Goal: Browse casually

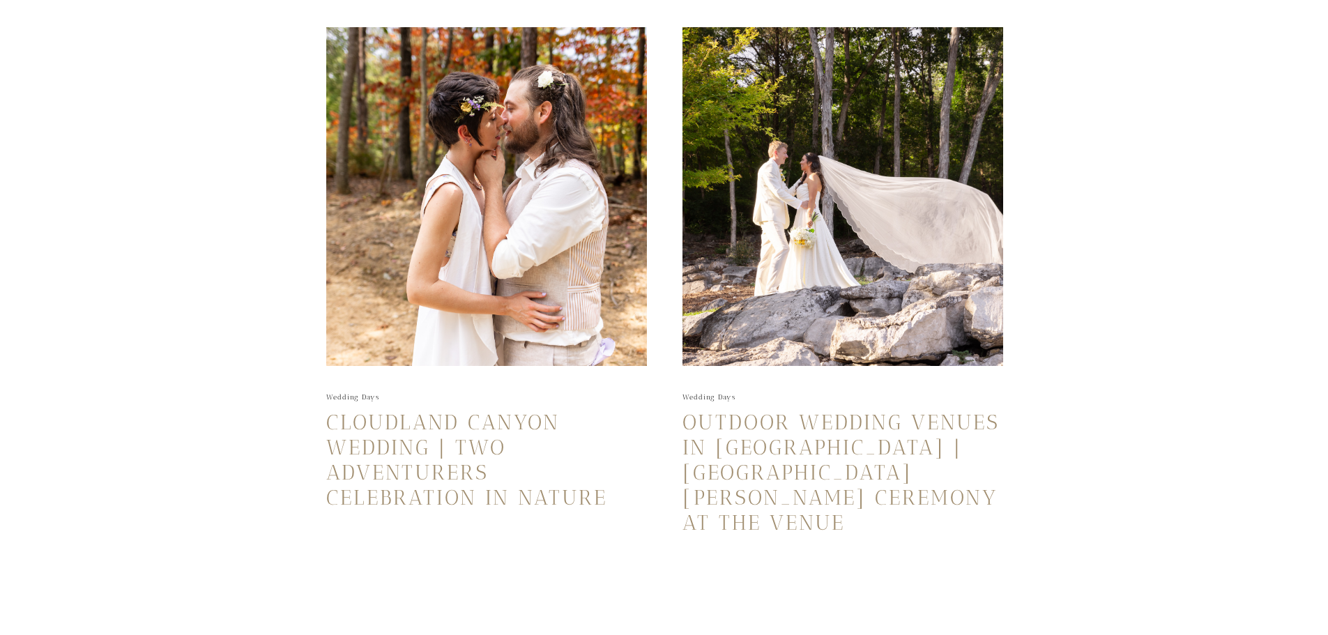
scroll to position [836, 0]
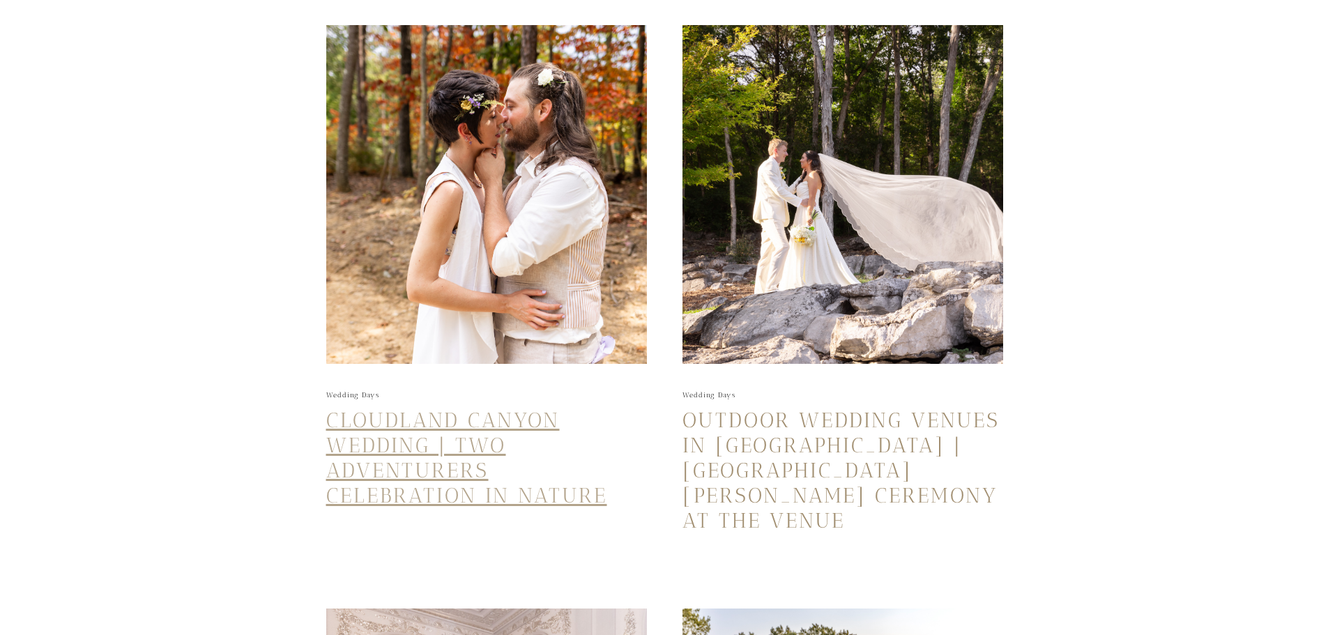
click at [477, 431] on link "Cloudland Canyon Wedding | Two Adventurers Celebration in Nature" at bounding box center [466, 458] width 281 height 100
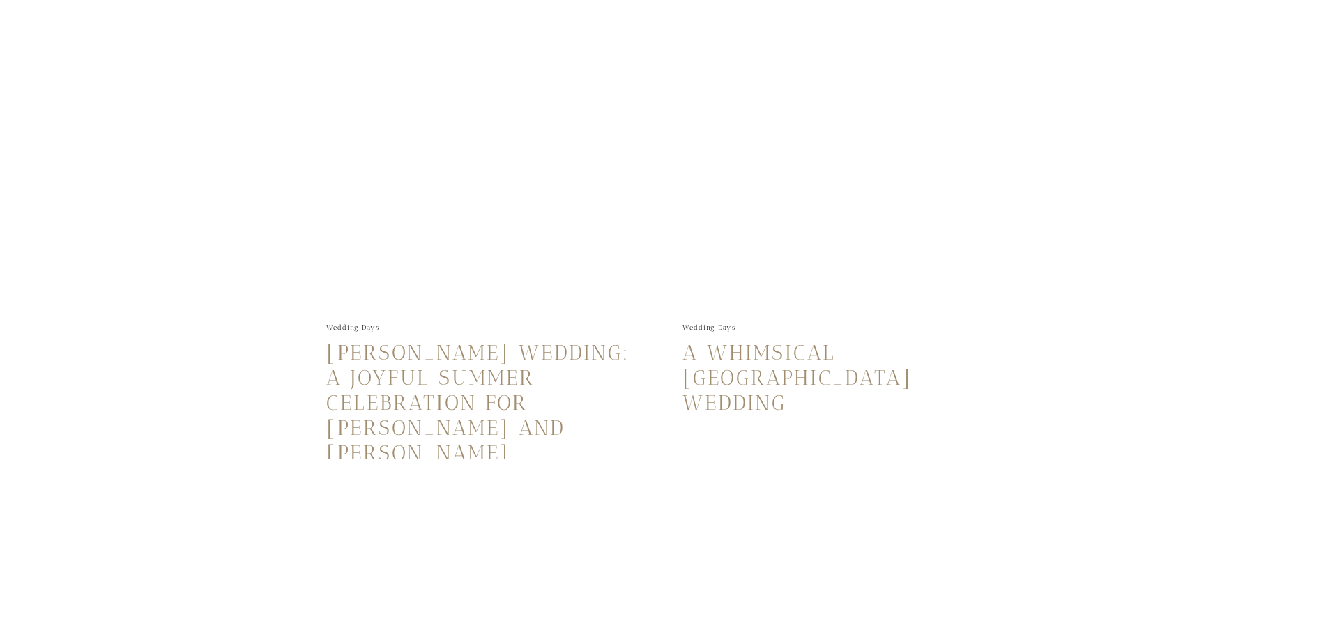
scroll to position [2509, 0]
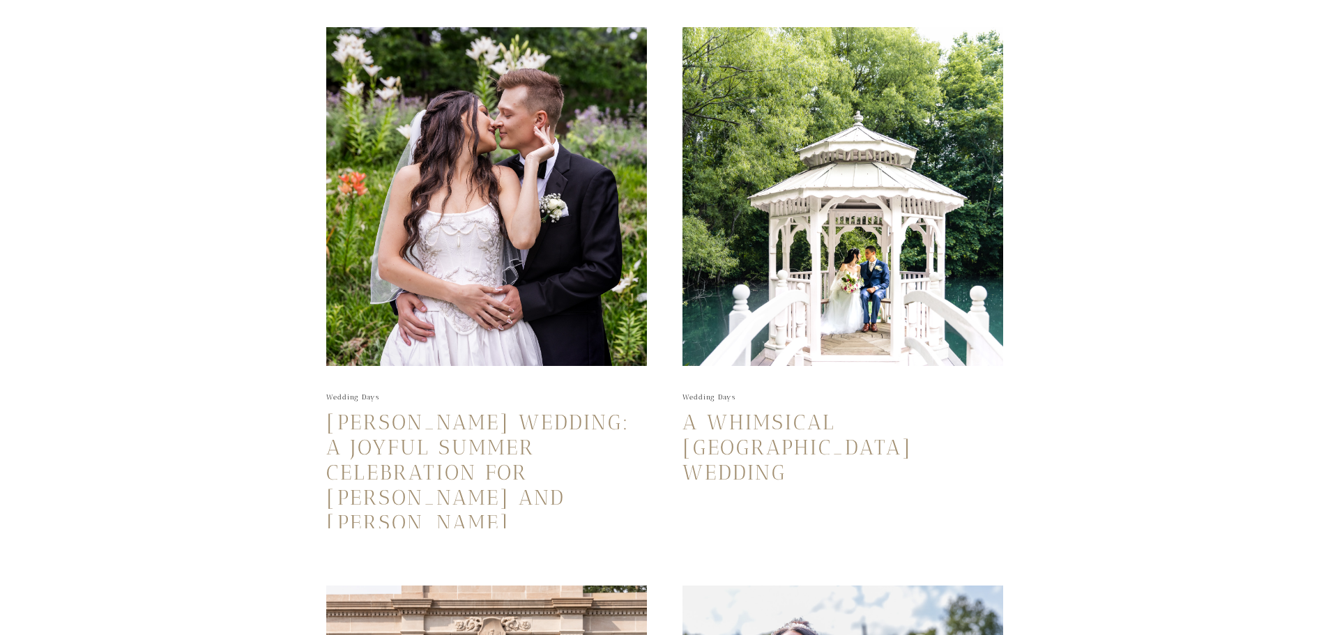
click at [533, 263] on img at bounding box center [486, 196] width 321 height 339
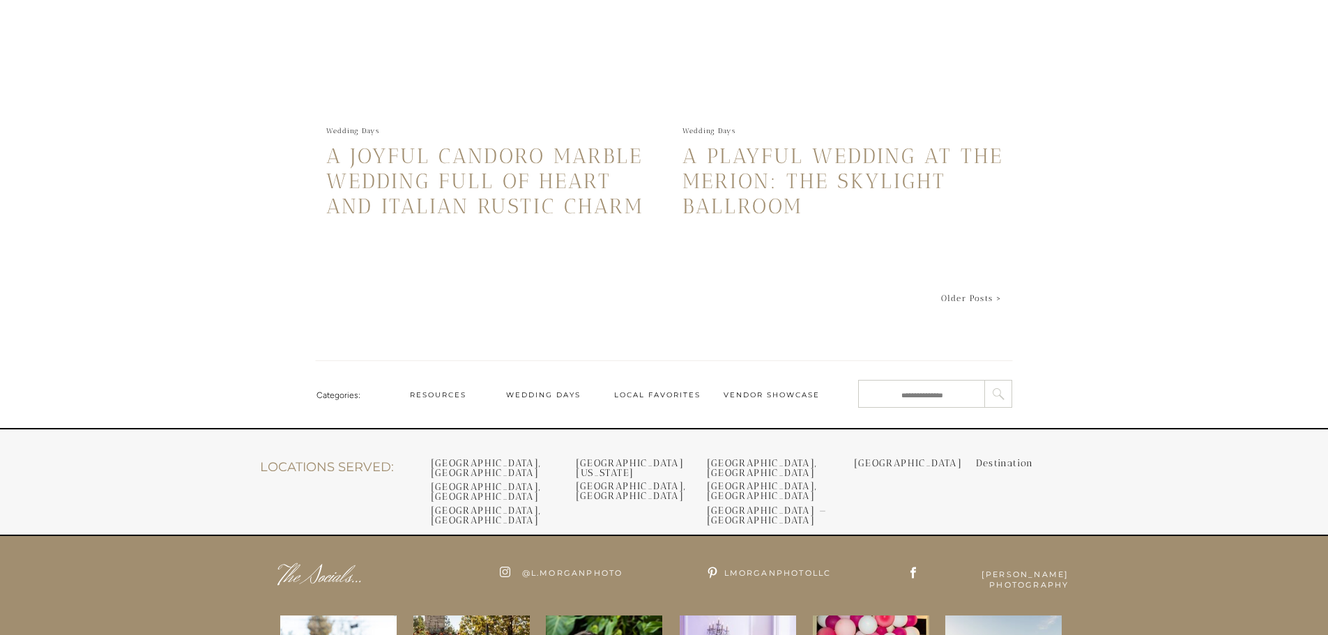
scroll to position [3066, 0]
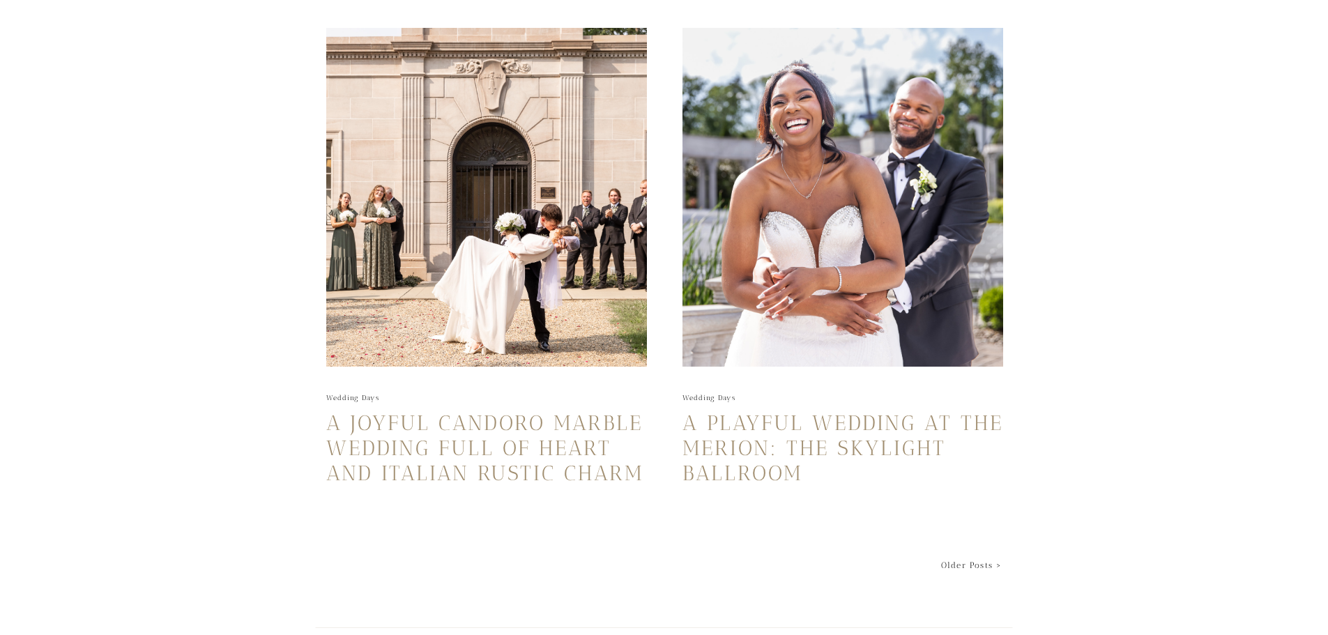
click at [544, 333] on img at bounding box center [486, 197] width 321 height 339
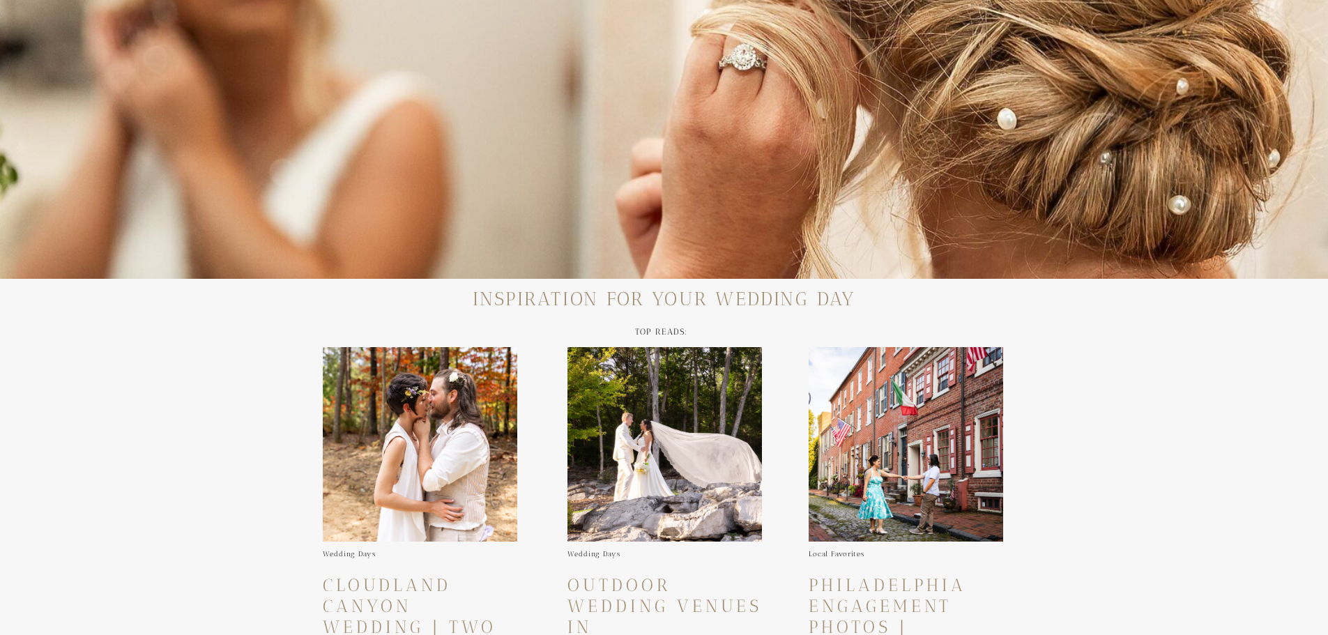
scroll to position [0, 0]
